Goal: Task Accomplishment & Management: Manage account settings

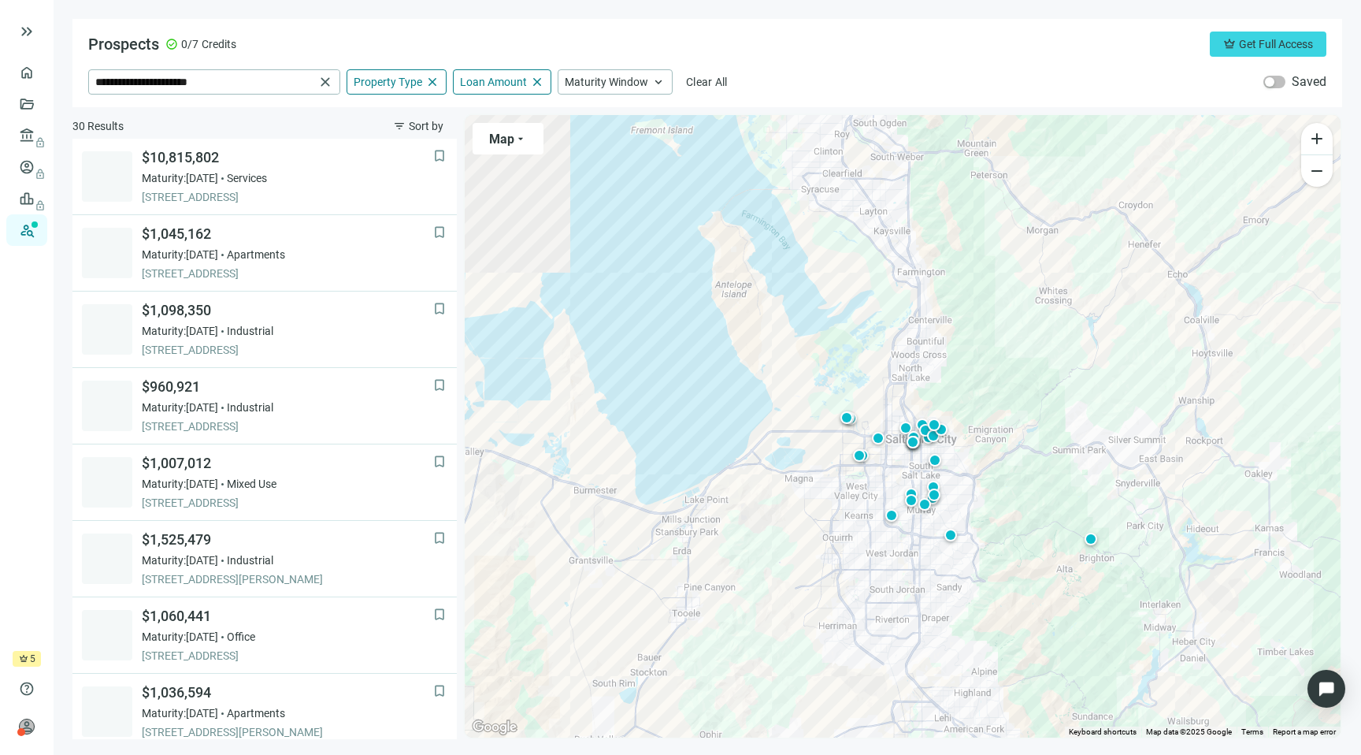
scroll to position [972, 0]
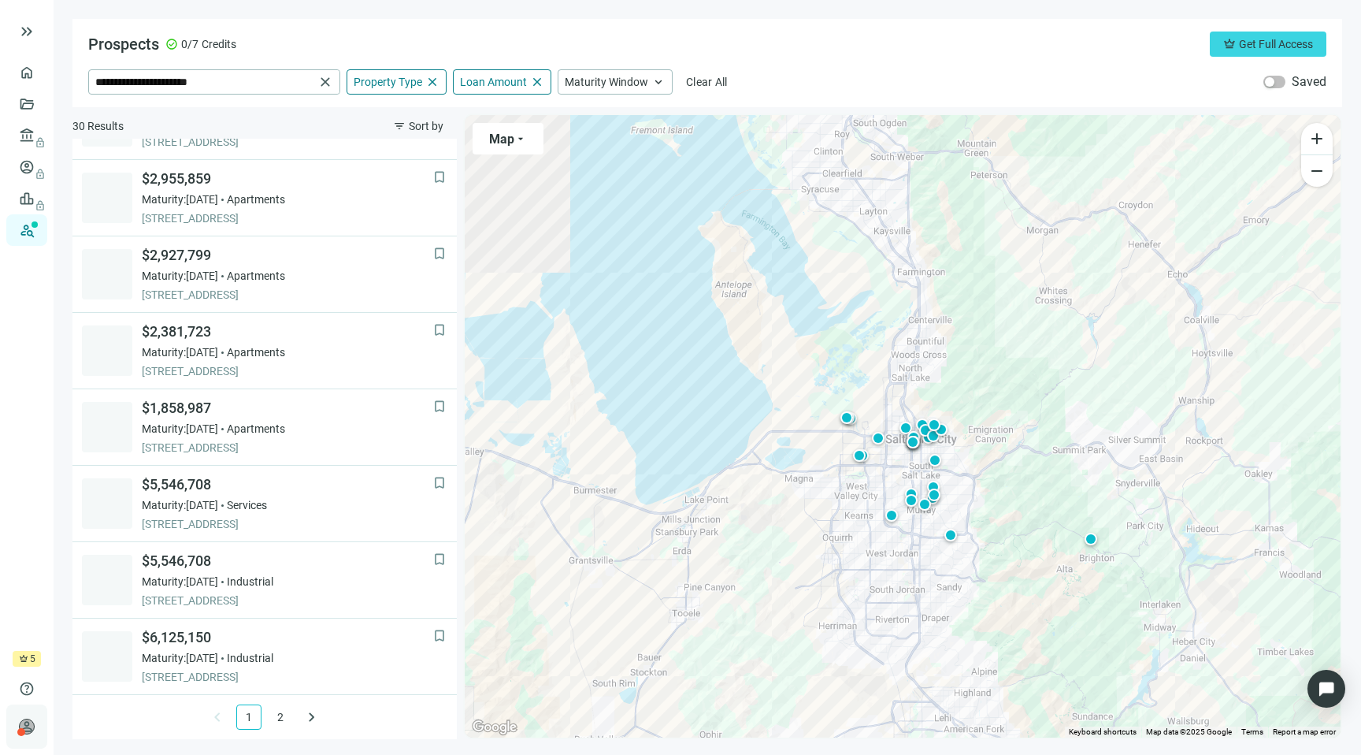
click at [20, 732] on div at bounding box center [21, 732] width 8 height 8
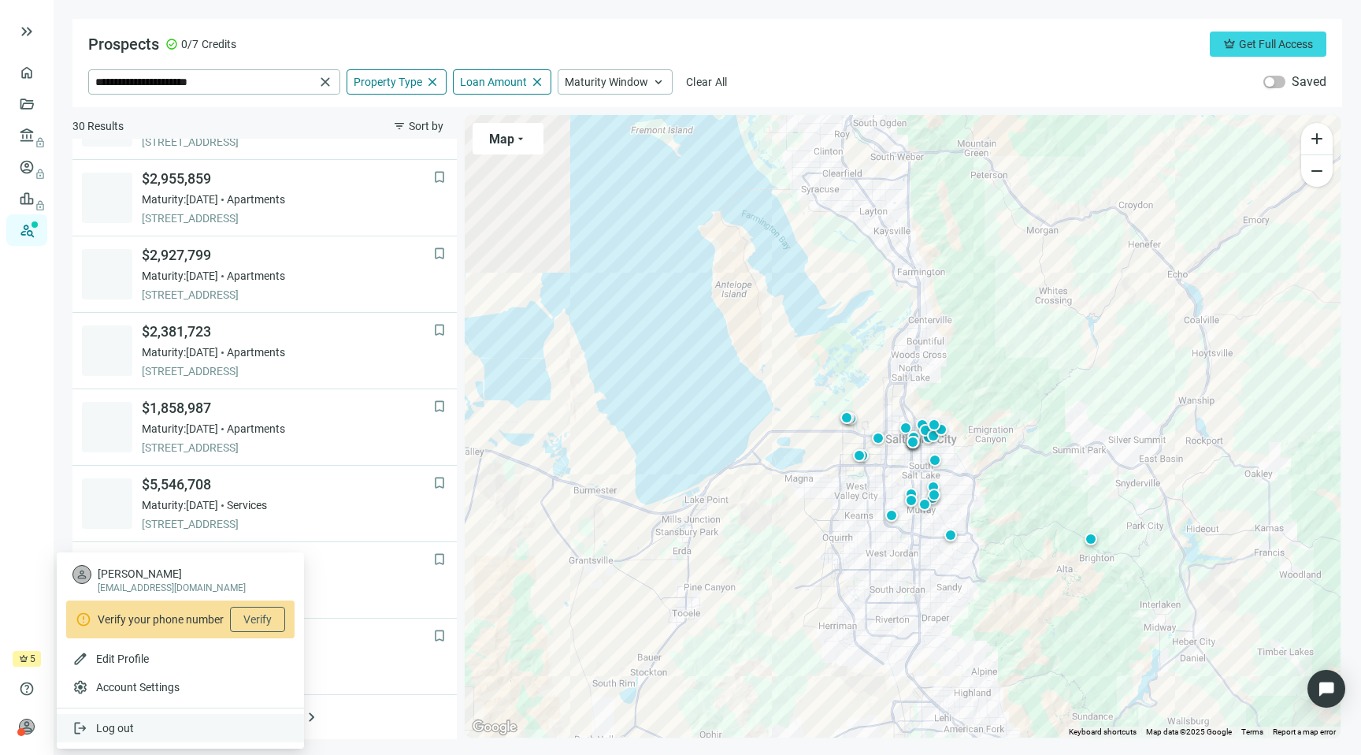
click at [143, 725] on div "logout Log out" at bounding box center [180, 728] width 247 height 28
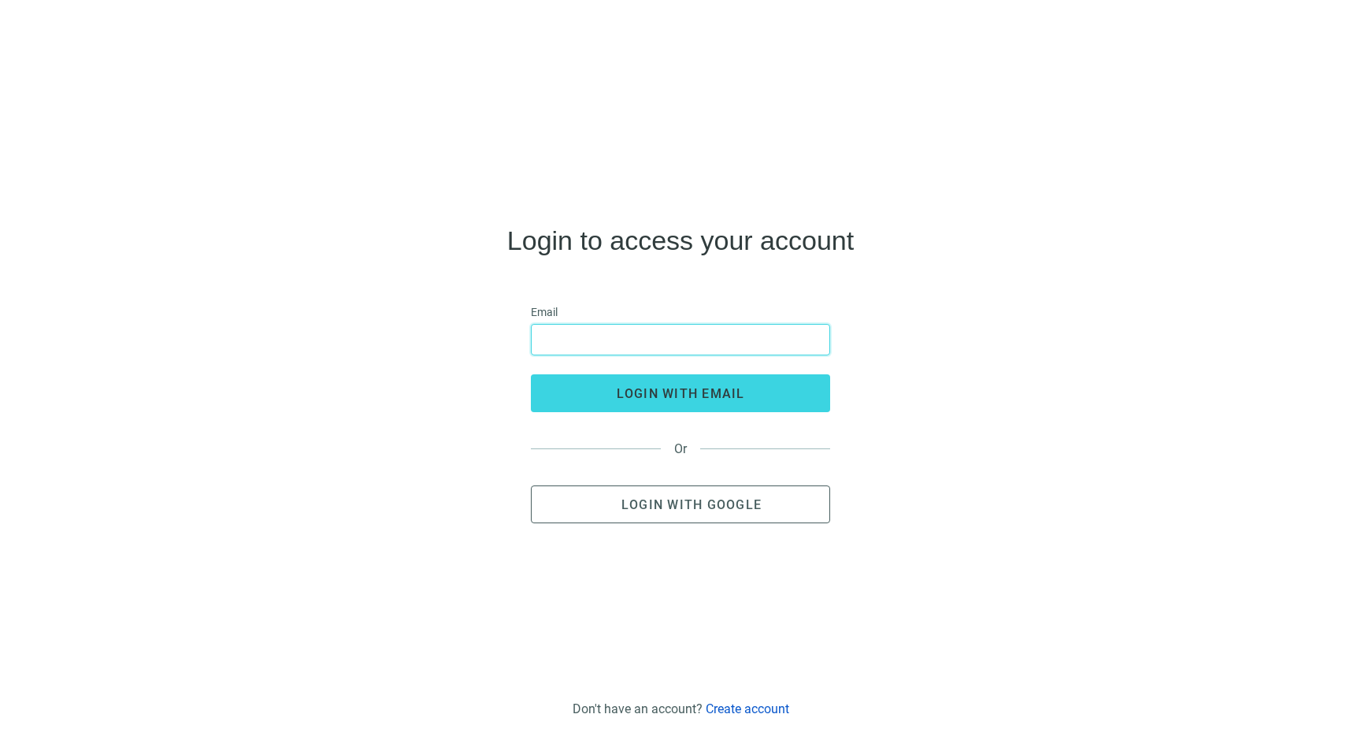
click at [616, 342] on input "email" at bounding box center [680, 340] width 279 height 30
type input "**********"
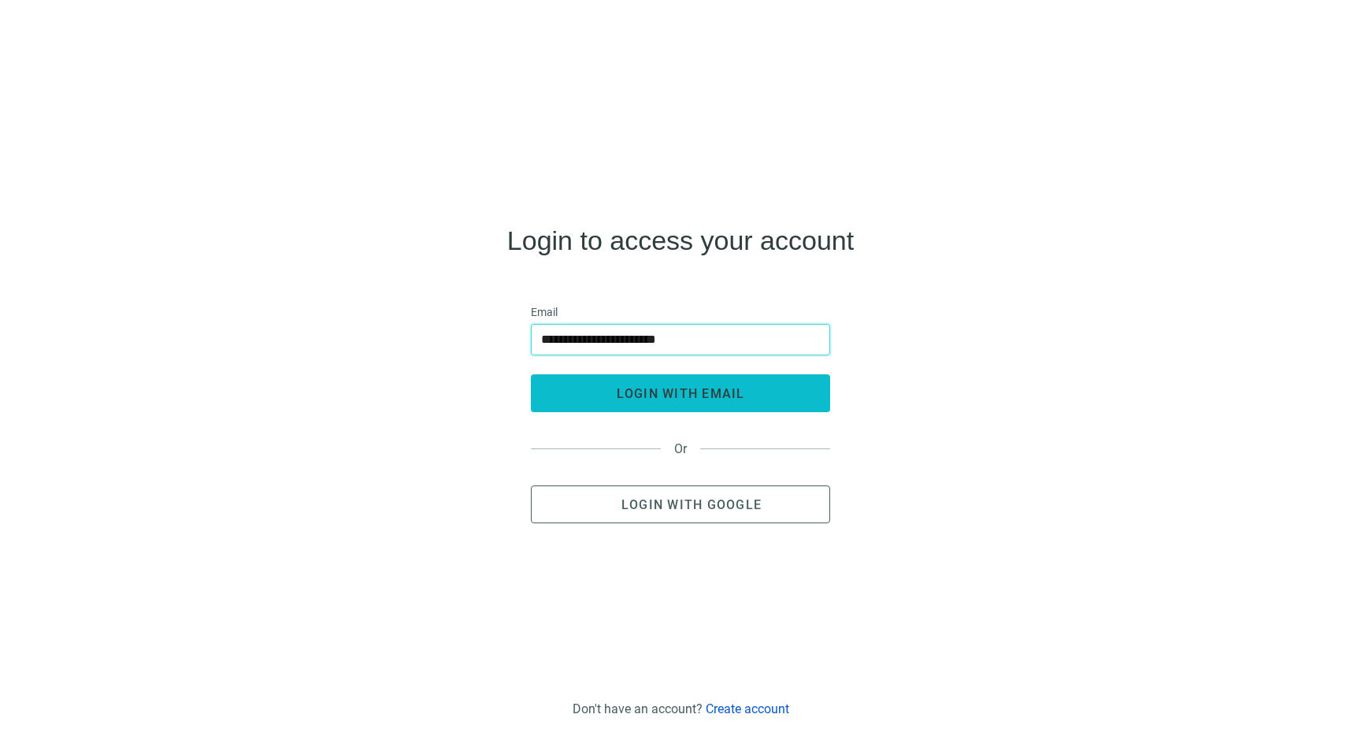
click at [652, 402] on button "login with email" at bounding box center [680, 393] width 299 height 38
